Goal: Task Accomplishment & Management: Use online tool/utility

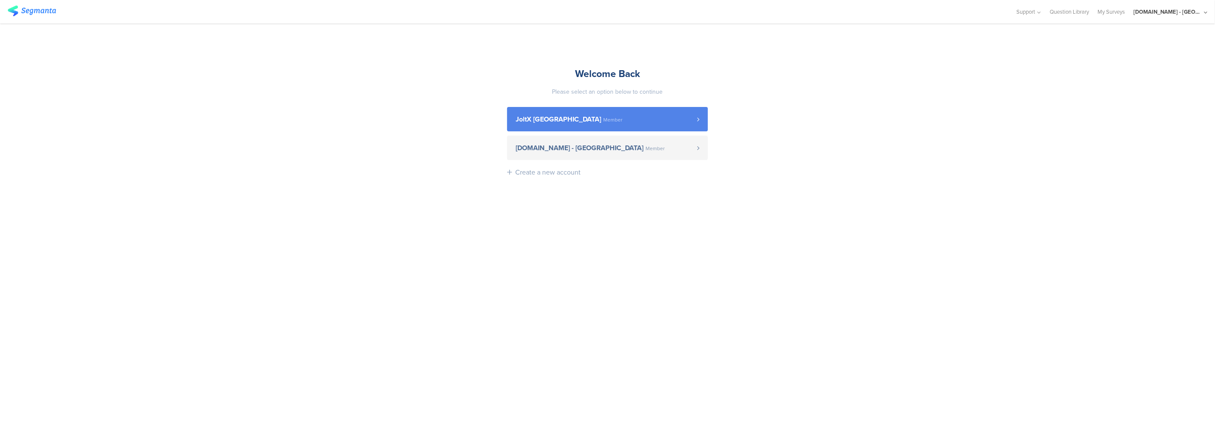
click at [547, 123] on span "JoltX [GEOGRAPHIC_DATA]" at bounding box center [558, 119] width 85 height 7
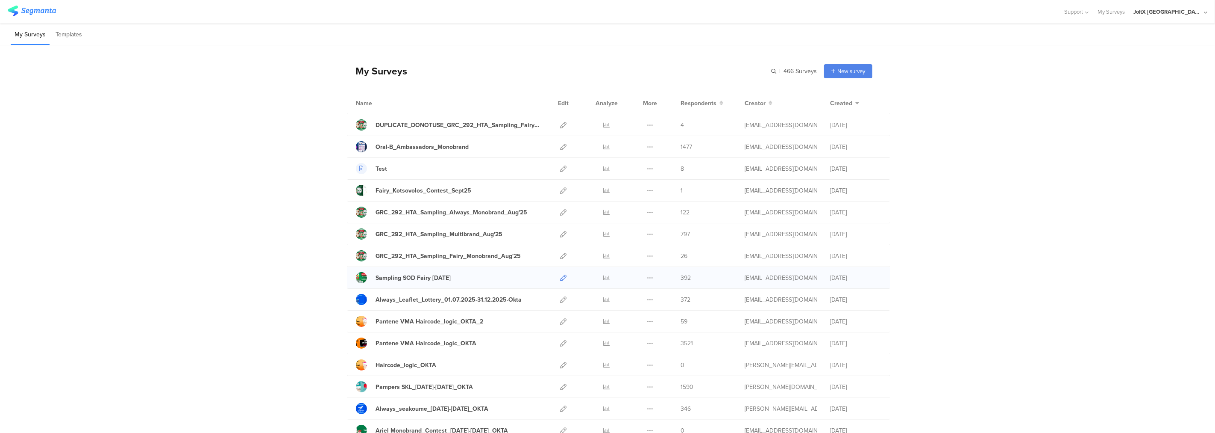
click at [561, 279] on icon at bounding box center [563, 277] width 6 height 6
click at [561, 255] on icon at bounding box center [563, 256] width 6 height 6
click at [556, 236] on div at bounding box center [563, 233] width 18 height 21
click at [560, 234] on icon at bounding box center [563, 234] width 6 height 6
click at [562, 255] on icon at bounding box center [563, 256] width 6 height 6
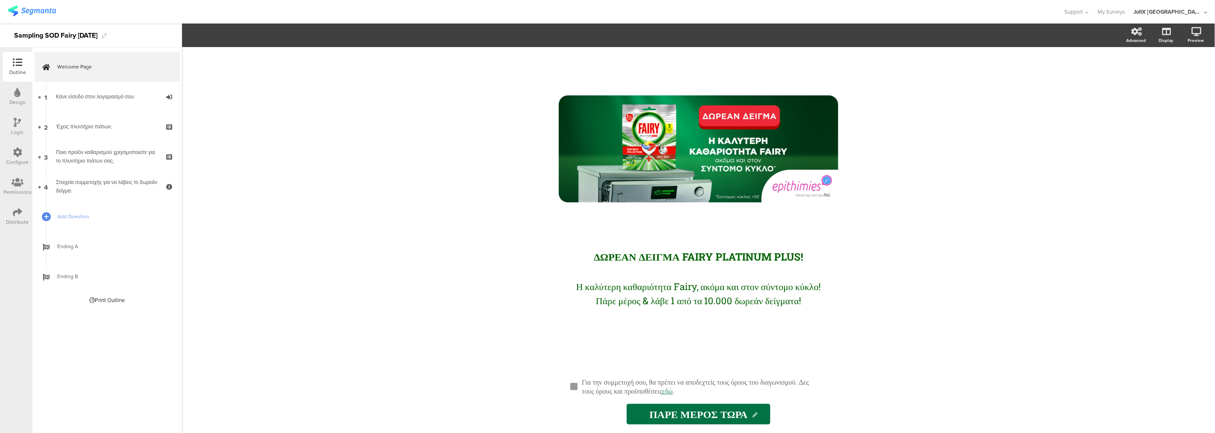
click at [18, 149] on icon at bounding box center [17, 151] width 9 height 9
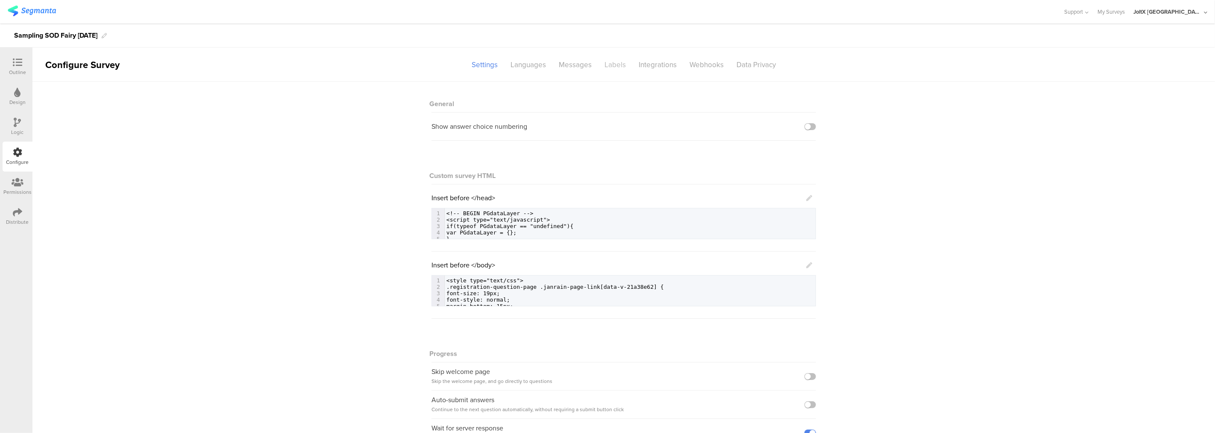
click at [608, 67] on div "Labels" at bounding box center [615, 64] width 34 height 15
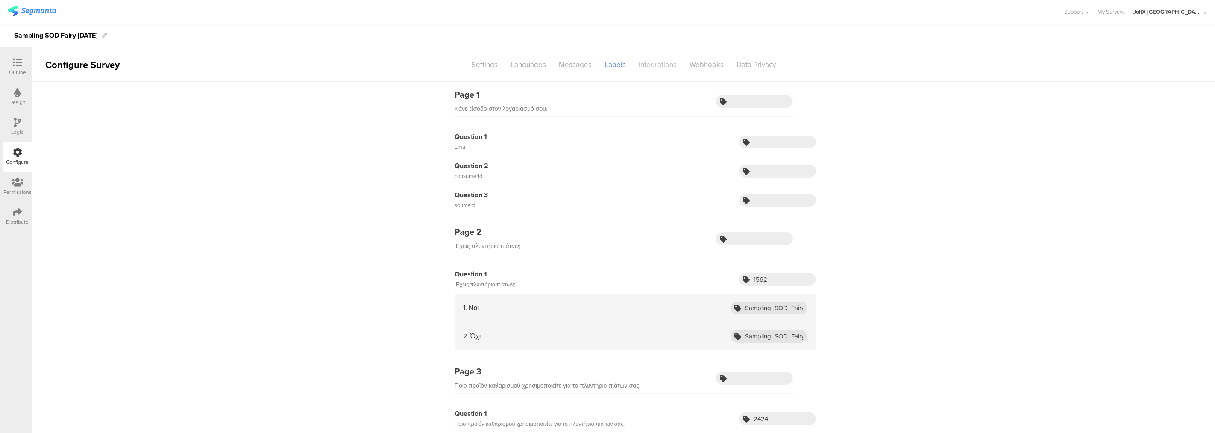
click at [650, 67] on div "Integrations" at bounding box center [658, 64] width 51 height 15
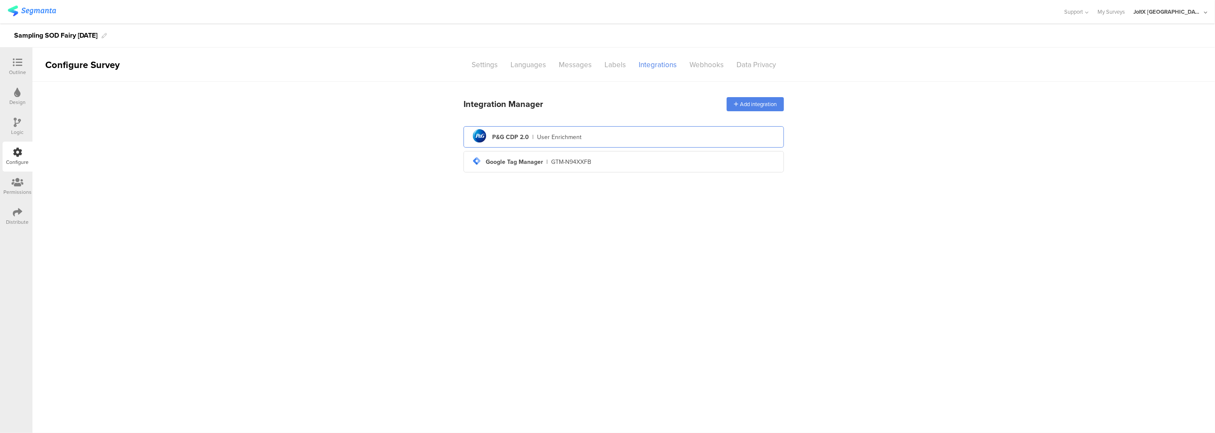
click at [550, 138] on div "User Enrichment" at bounding box center [559, 136] width 44 height 9
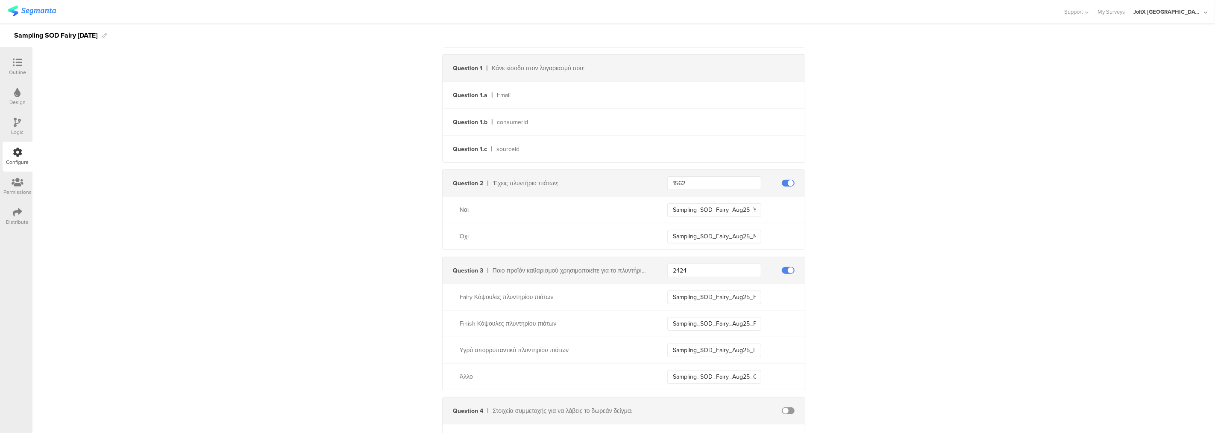
scroll to position [237, 0]
click at [742, 201] on input "Sampling_SOD_Fairy_Aug25_Yes" at bounding box center [715, 207] width 94 height 14
click at [741, 201] on input "Sampling_SOD_Fairy_Aug25_Yes" at bounding box center [715, 207] width 94 height 14
click at [685, 295] on input "Sampling_SOD_Fairy_Aug25_Fairy" at bounding box center [715, 294] width 94 height 14
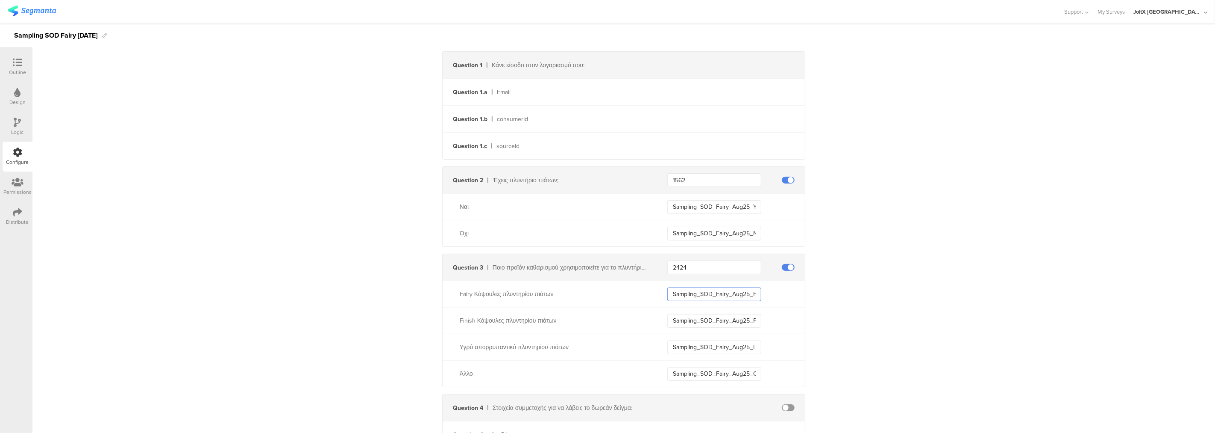
click at [683, 296] on input "Sampling_SOD_Fairy_Aug25_Fairy" at bounding box center [715, 294] width 94 height 14
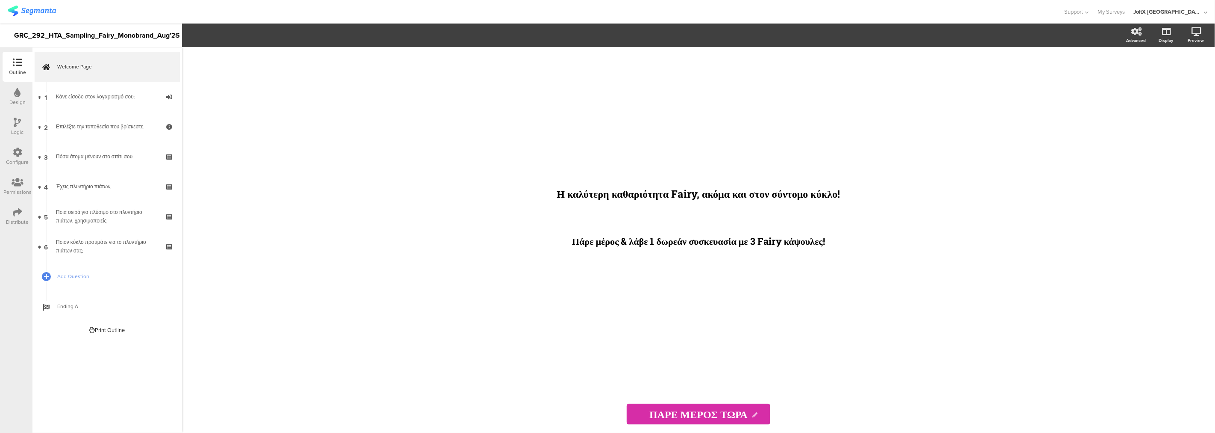
click at [16, 148] on icon at bounding box center [17, 151] width 9 height 9
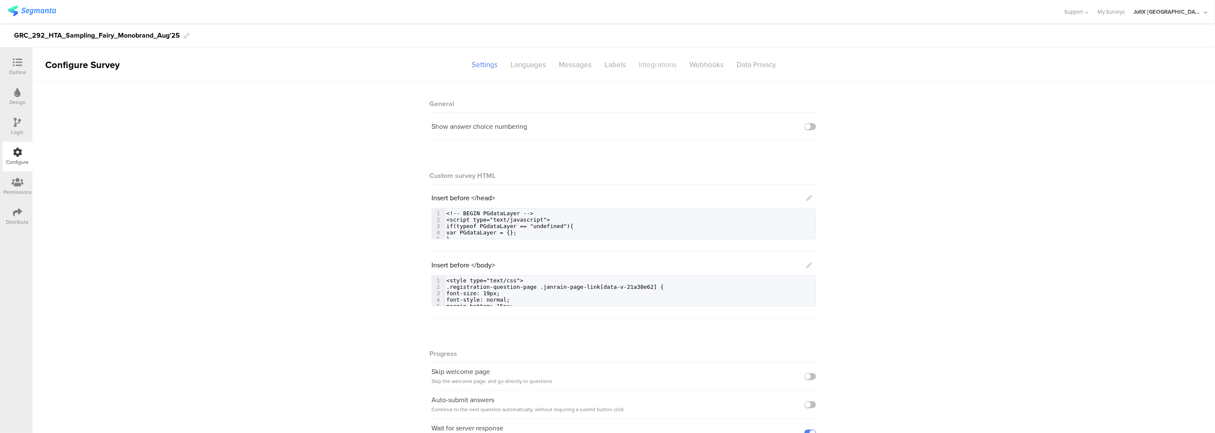
click at [640, 68] on div "Integrations" at bounding box center [658, 64] width 51 height 15
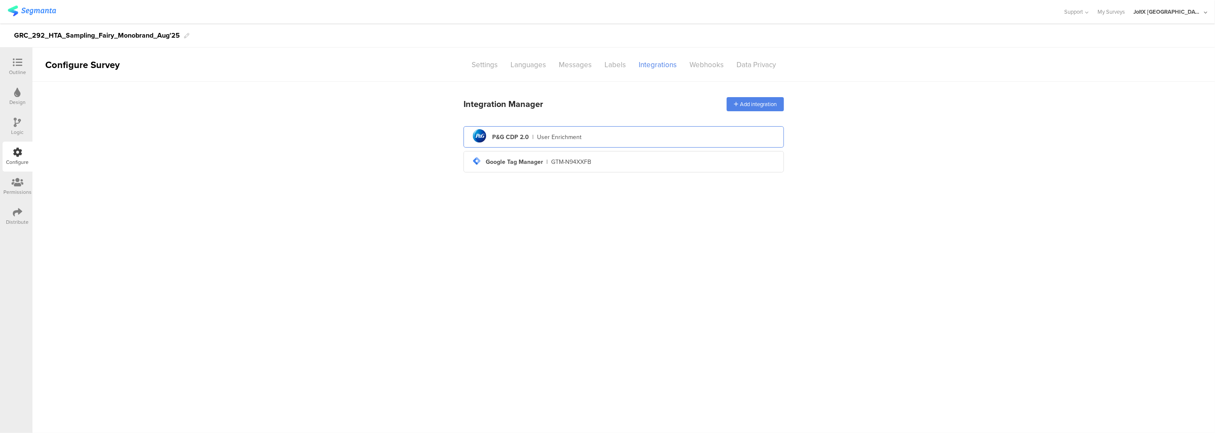
click at [515, 138] on div "P&G CDP 2.0" at bounding box center [510, 136] width 37 height 9
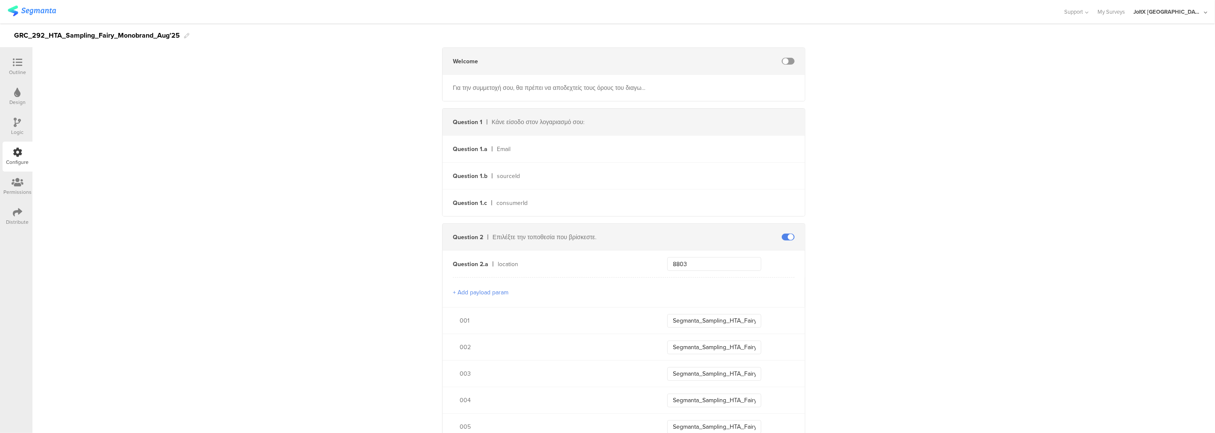
scroll to position [237, 0]
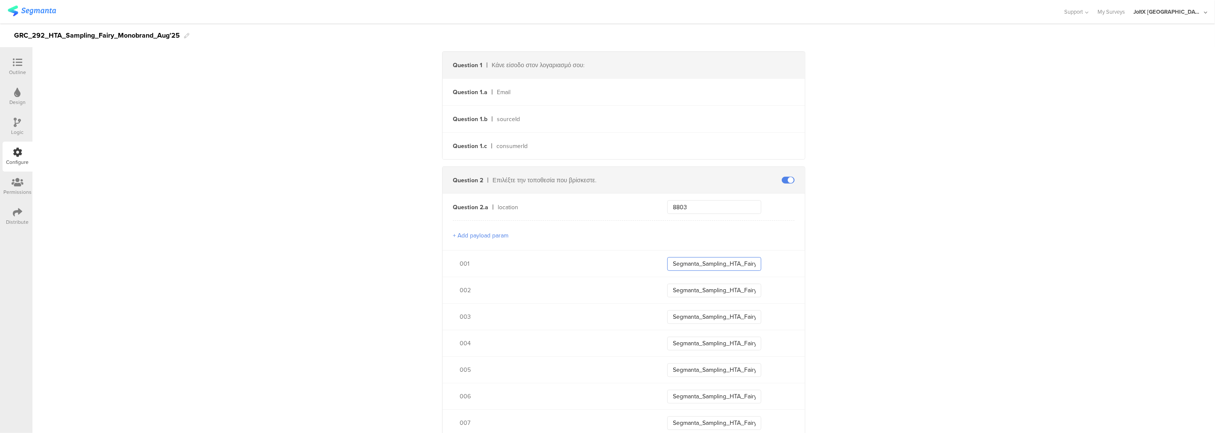
click at [697, 263] on input "Segmanta_Sampling_HTA_Fairy_Aug25_001" at bounding box center [715, 264] width 94 height 14
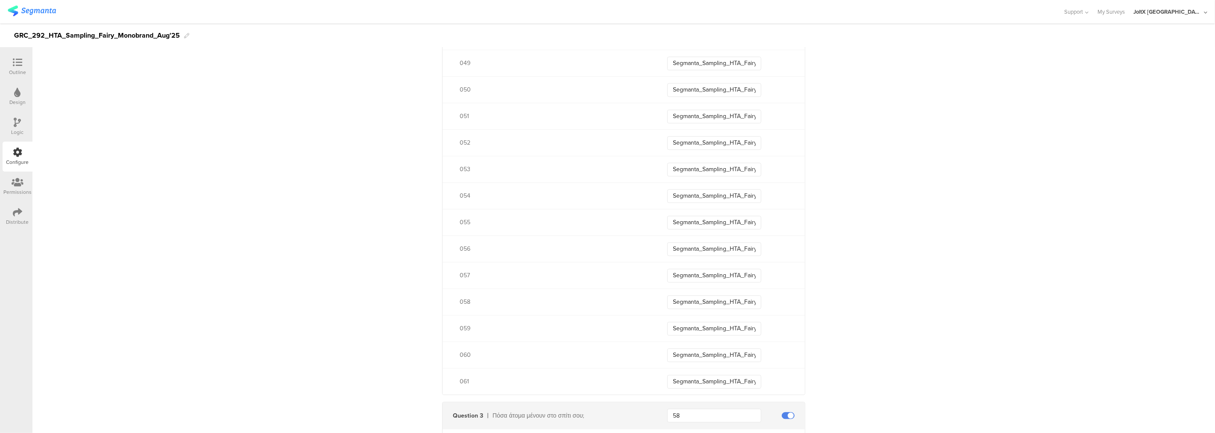
scroll to position [1899, 0]
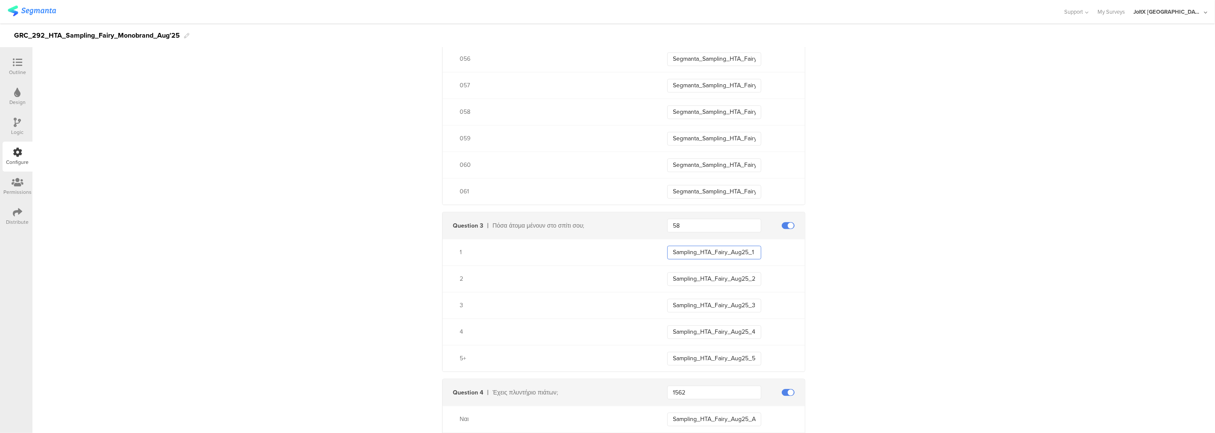
click at [712, 249] on input "Sampling_HTA_Fairy_Aug25_1" at bounding box center [715, 252] width 94 height 14
click at [719, 140] on input "Segmanta_Sampling_HTA_Fairy_Aug25_059" at bounding box center [715, 139] width 94 height 14
click at [736, 141] on input "Segmanta_Sampling_HTA_Fairy_Aug25_059" at bounding box center [715, 139] width 94 height 14
click at [742, 138] on input "Segmanta_Sampling_HTA_Fairy_Aug25_059" at bounding box center [715, 139] width 94 height 14
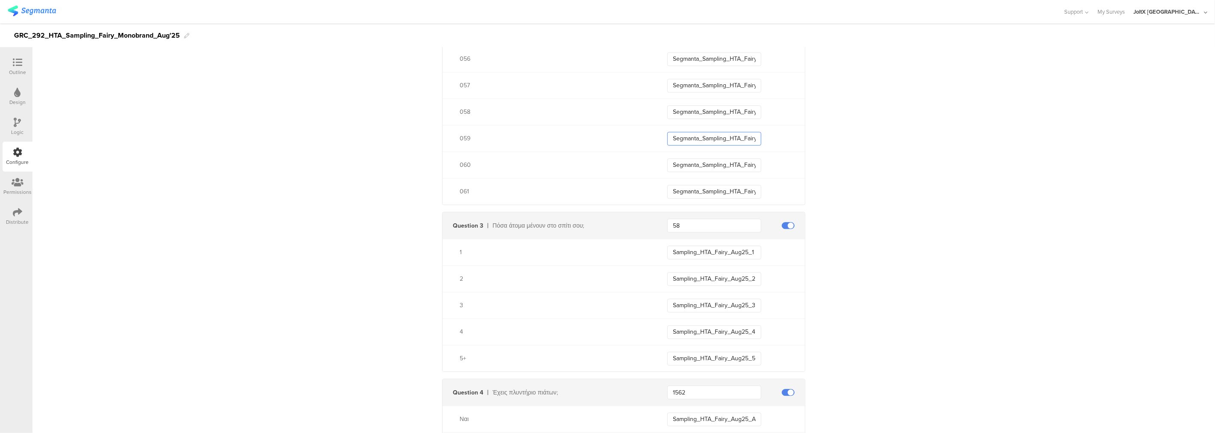
click at [742, 138] on input "Segmanta_Sampling_HTA_Fairy_Aug25_059" at bounding box center [715, 139] width 94 height 14
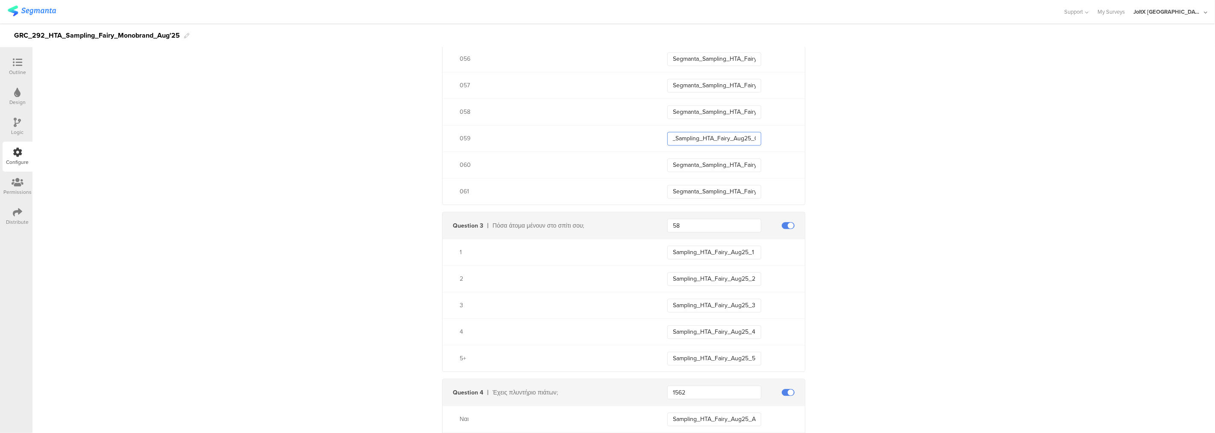
drag, startPoint x: 742, startPoint y: 138, endPoint x: 748, endPoint y: 139, distance: 6.0
click at [748, 139] on input "Segmanta_Sampling_HTA_Fairy_Aug25_059" at bounding box center [715, 139] width 94 height 14
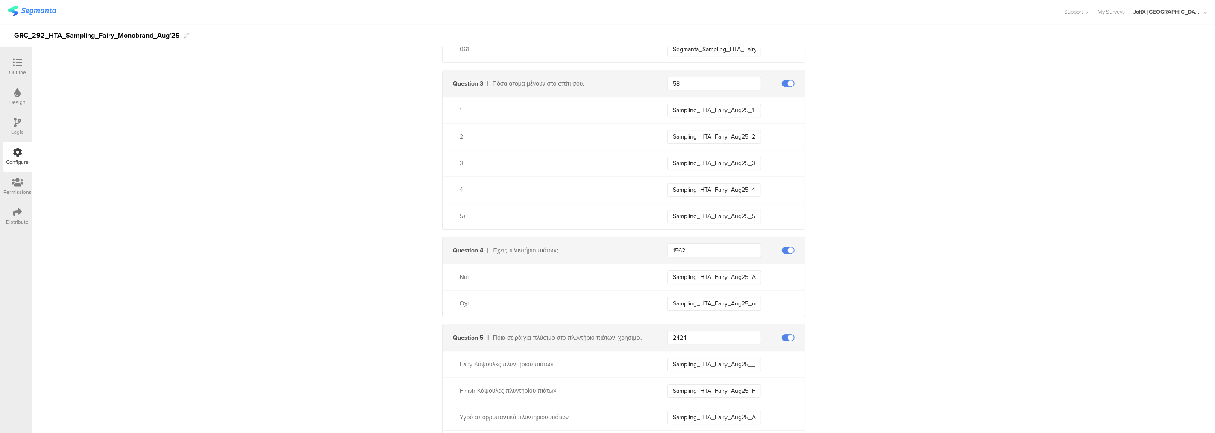
scroll to position [2042, 0]
click at [710, 281] on input "Sampling_HTA_Fairy_Aug25_ADW_Owner" at bounding box center [715, 277] width 94 height 14
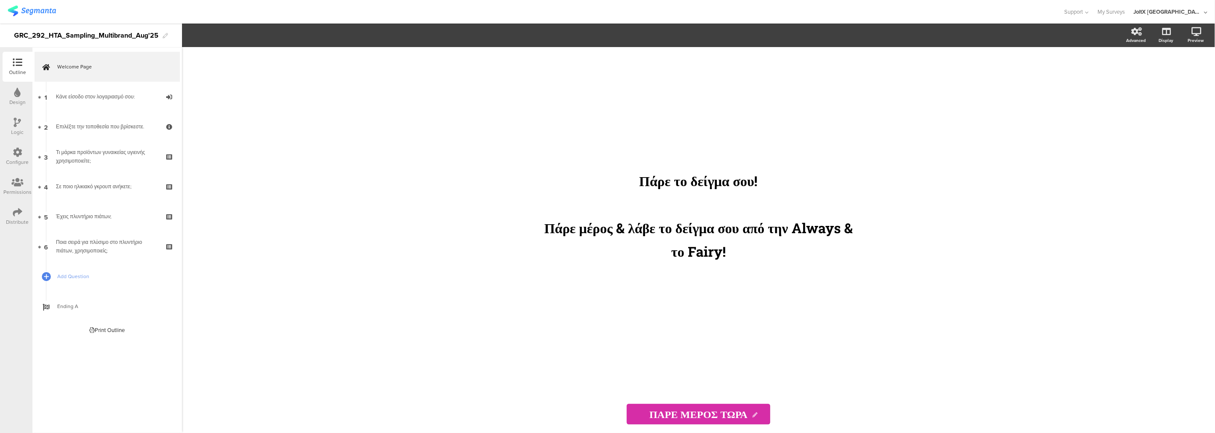
click at [21, 160] on div "Configure" at bounding box center [17, 162] width 23 height 8
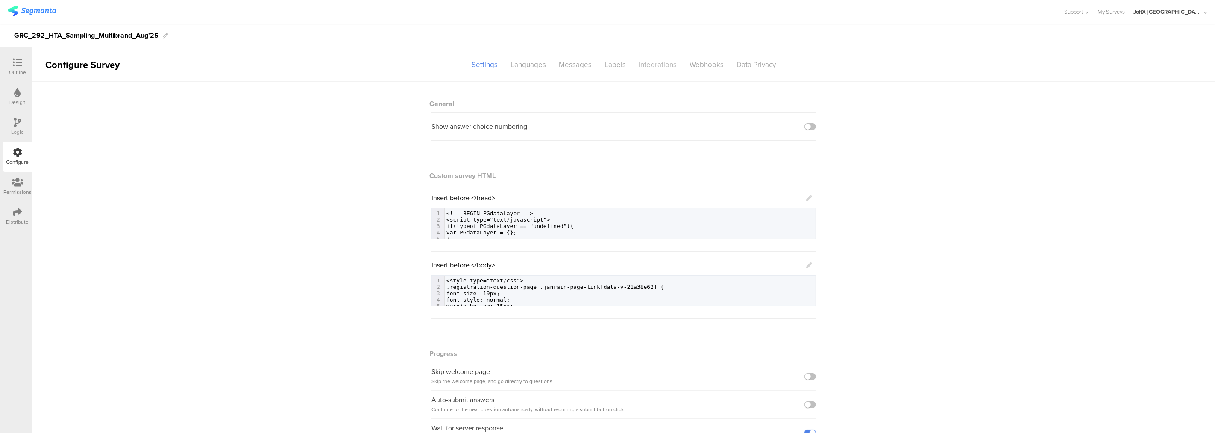
click at [657, 61] on div "Integrations" at bounding box center [658, 64] width 51 height 15
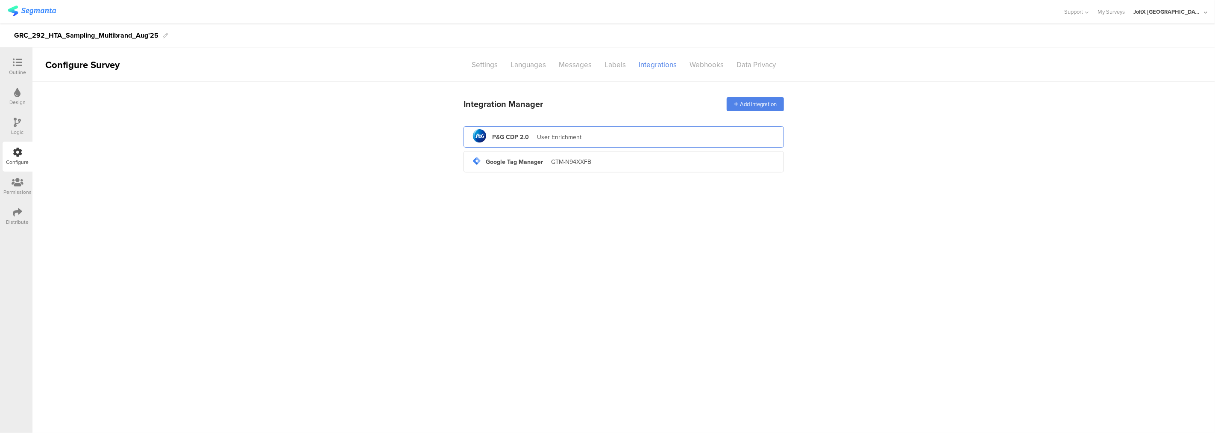
click at [603, 137] on div "pg logo P&G CDP 2.0 | User Enrichment" at bounding box center [624, 137] width 307 height 21
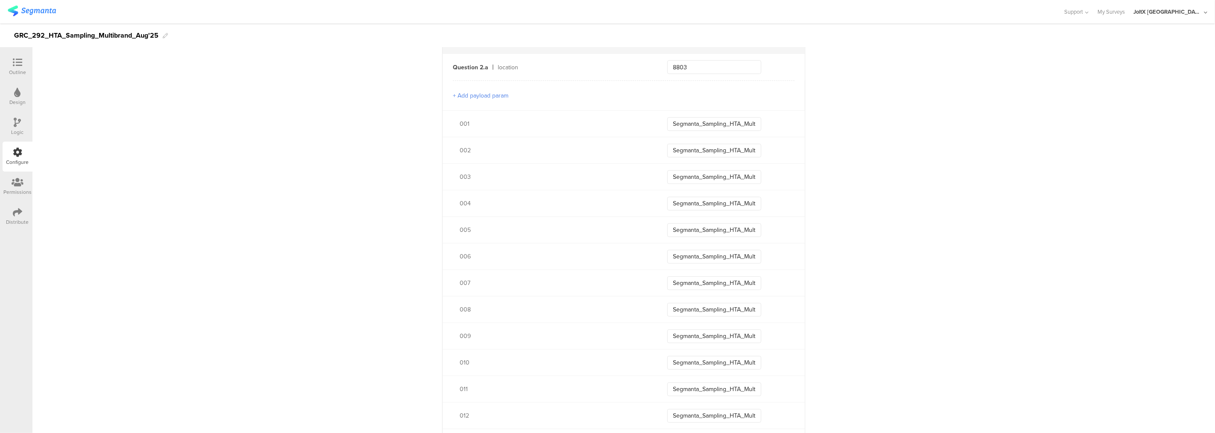
scroll to position [380, 0]
click at [724, 203] on input "Segmanta_Sampling_HTA_Multibrand_Aug25_004" at bounding box center [715, 201] width 94 height 14
click at [741, 203] on input "Segmanta_Sampling_HTA_Multibrand_Aug25_004" at bounding box center [715, 201] width 94 height 14
